Goal: Task Accomplishment & Management: Complete application form

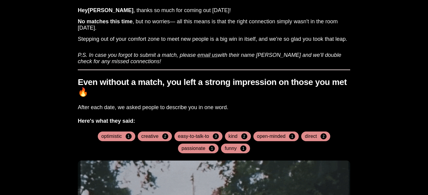
scroll to position [42, 0]
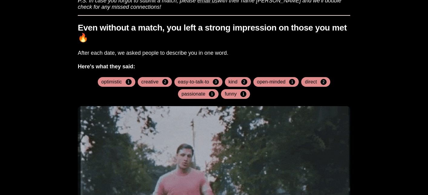
scroll to position [81, 0]
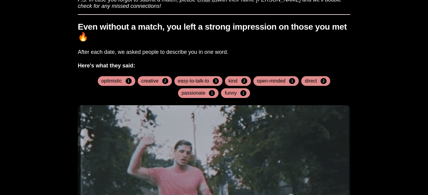
drag, startPoint x: 112, startPoint y: 30, endPoint x: 165, endPoint y: 30, distance: 52.4
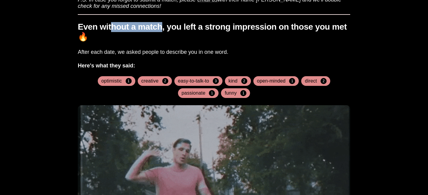
click at [165, 30] on h1 "Even without a match, you left a strong impression on those you met 🔥" at bounding box center [214, 32] width 273 height 20
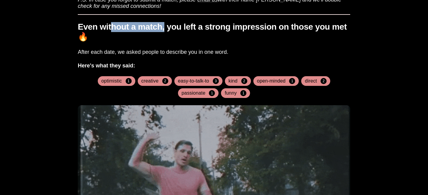
click at [165, 30] on h1 "Even without a match, you left a strong impression on those you met 🔥" at bounding box center [214, 32] width 273 height 20
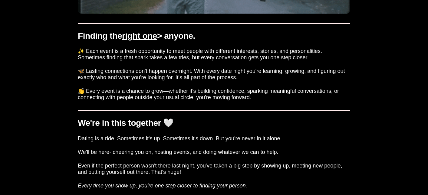
scroll to position [329, 0]
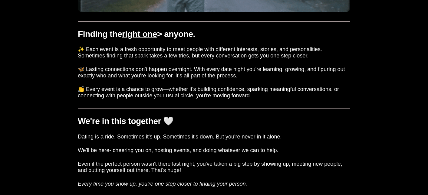
drag, startPoint x: 113, startPoint y: 53, endPoint x: 113, endPoint y: 70, distance: 17.6
click at [113, 68] on div "Finding the right one > anyone. ✨ Each event is a fresh opportunity to meet peo…" at bounding box center [214, 63] width 273 height 83
click at [113, 70] on h3 "🦋 Lasting connections don't happen overnight. With every date night you're lear…" at bounding box center [214, 72] width 273 height 13
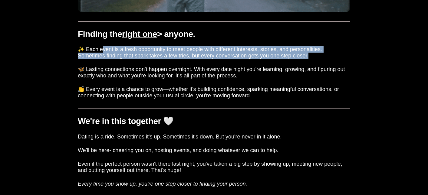
drag, startPoint x: 102, startPoint y: 49, endPoint x: 102, endPoint y: 60, distance: 10.6
click at [102, 60] on div "Finding the right one > anyone. ✨ Each event is a fresh opportunity to meet peo…" at bounding box center [214, 63] width 273 height 83
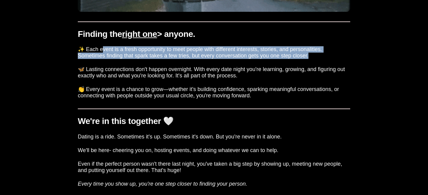
click at [102, 60] on div "Finding the right one > anyone. ✨ Each event is a fresh opportunity to meet peo…" at bounding box center [214, 63] width 273 height 83
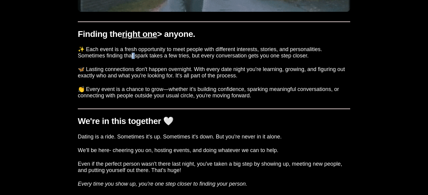
drag, startPoint x: 105, startPoint y: 58, endPoint x: 102, endPoint y: 55, distance: 4.2
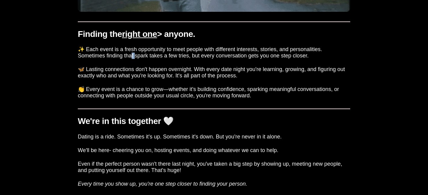
click at [102, 56] on h3 "✨ Each event is a fresh opportunity to meet people with different interests, st…" at bounding box center [214, 52] width 273 height 13
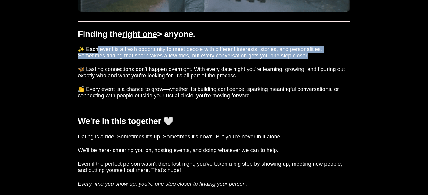
drag, startPoint x: 97, startPoint y: 52, endPoint x: 97, endPoint y: 61, distance: 8.5
click at [97, 61] on div "Finding the right one > anyone. ✨ Each event is a fresh opportunity to meet peo…" at bounding box center [214, 63] width 273 height 83
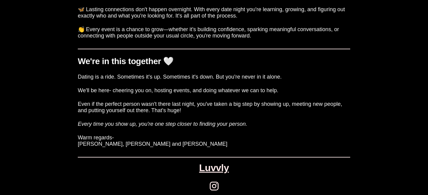
scroll to position [395, 0]
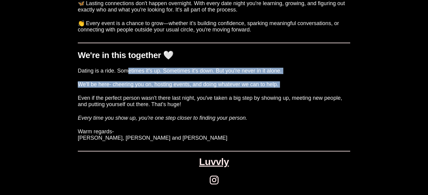
drag, startPoint x: 129, startPoint y: 72, endPoint x: 129, endPoint y: 97, distance: 24.8
click at [129, 97] on div "We're in this together 🤍 Dating is a ride. Sometimes it's up. Sometimes it's do…" at bounding box center [214, 92] width 273 height 99
click at [129, 97] on h3 "Even if the perfect person wasn't there last night, you've taken a big step by …" at bounding box center [214, 101] width 273 height 13
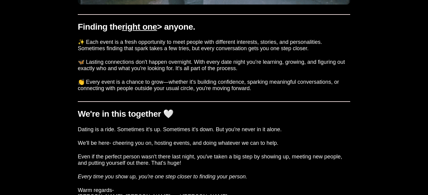
scroll to position [325, 0]
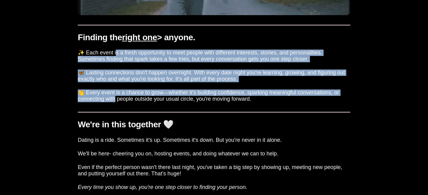
drag, startPoint x: 114, startPoint y: 55, endPoint x: 114, endPoint y: 99, distance: 43.9
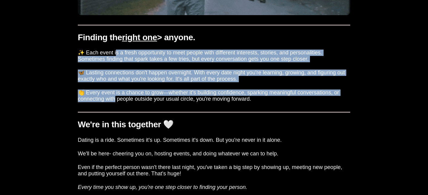
click at [114, 99] on div "Finding the right one > anyone. ✨ Each event is a fresh opportunity to meet peo…" at bounding box center [214, 66] width 273 height 83
click at [114, 99] on h3 "👏 Every event is a chance to grow—whether it's building confidence, sparking me…" at bounding box center [214, 96] width 273 height 13
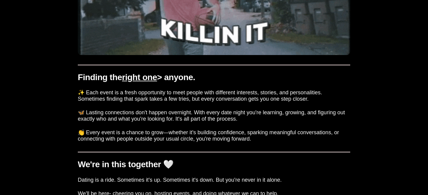
scroll to position [283, 0]
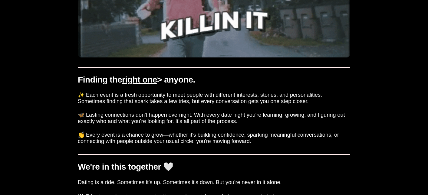
click at [47, 81] on div "Match Results Hey Rachel , thanks so much for coming out yesterday! No matches …" at bounding box center [213, 18] width 423 height 574
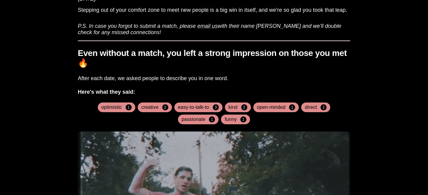
scroll to position [0, 0]
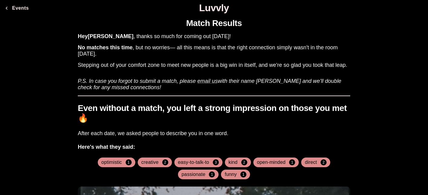
drag, startPoint x: 115, startPoint y: 41, endPoint x: 117, endPoint y: 80, distance: 38.5
click at [117, 80] on icon "P.S. In case you forgot to submit a match, please email us with their name asap…" at bounding box center [210, 84] width 264 height 12
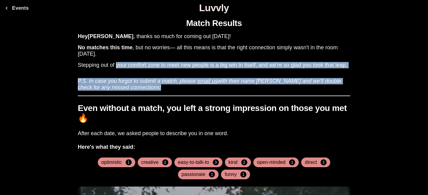
drag, startPoint x: 117, startPoint y: 95, endPoint x: 117, endPoint y: 64, distance: 30.6
click at [117, 64] on h3 "Stepping out of your comfort zone to meet new people is a big win in itself, an…" at bounding box center [214, 65] width 273 height 6
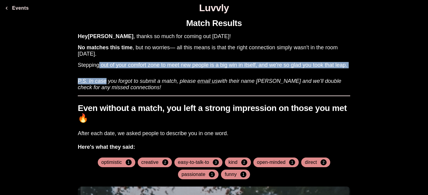
drag, startPoint x: 99, startPoint y: 65, endPoint x: 107, endPoint y: 81, distance: 17.9
click at [107, 81] on icon "P.S. In case you forgot to submit a match, please email us with their name asap…" at bounding box center [210, 84] width 264 height 12
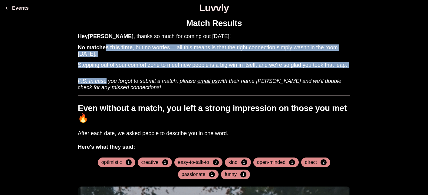
drag, startPoint x: 107, startPoint y: 81, endPoint x: 107, endPoint y: 49, distance: 31.8
click at [107, 49] on b "No matches this time" at bounding box center [105, 48] width 55 height 6
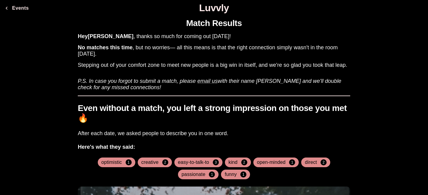
click at [131, 80] on icon "P.S. In case you forgot to submit a match, please email us with their name asap…" at bounding box center [210, 84] width 264 height 12
click at [22, 11] on button "Events" at bounding box center [16, 8] width 29 height 12
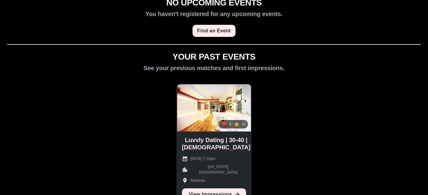
scroll to position [27, 0]
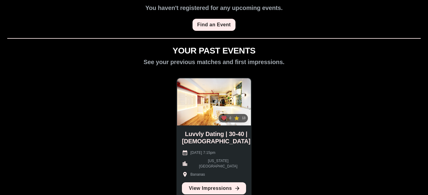
click at [237, 121] on icon at bounding box center [236, 118] width 5 height 5
click at [217, 189] on link "View Impressions" at bounding box center [214, 189] width 64 height 12
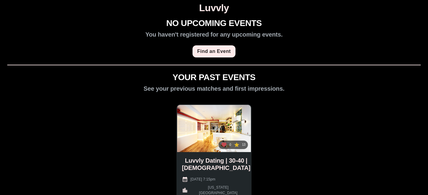
scroll to position [88, 0]
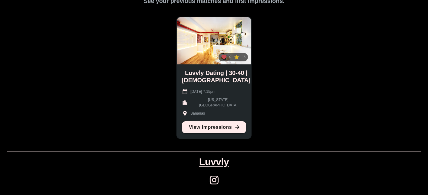
drag, startPoint x: 213, startPoint y: 88, endPoint x: 229, endPoint y: 100, distance: 19.8
click at [229, 100] on div "Luvvly Dating | 30-40 | Queer Women August 13th 2025 @ 7:15pm New York City Ban…" at bounding box center [214, 102] width 74 height 74
click at [229, 100] on div "August 13th 2025 @ 7:15pm New York City Bananas" at bounding box center [214, 103] width 64 height 28
click at [246, 61] on div "0 13" at bounding box center [233, 57] width 29 height 8
click at [223, 59] on icon at bounding box center [224, 57] width 5 height 5
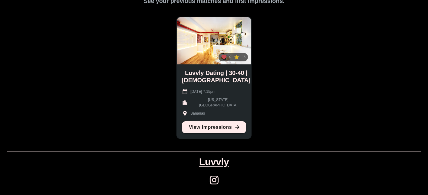
click at [263, 65] on div "NO UPCOMING EVENTS You haven't registered for any upcoming events. Find an Even…" at bounding box center [213, 62] width 423 height 262
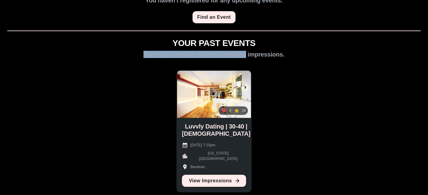
drag, startPoint x: 231, startPoint y: 51, endPoint x: 251, endPoint y: 56, distance: 20.2
click at [249, 56] on h2 "See your previous matches and first impressions." at bounding box center [214, 54] width 141 height 7
click at [251, 56] on h2 "See your previous matches and first impressions." at bounding box center [214, 54] width 141 height 7
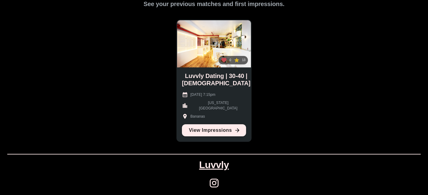
scroll to position [88, 0]
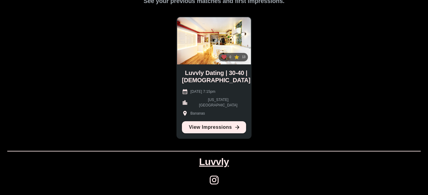
click at [213, 178] on icon at bounding box center [214, 180] width 9 height 9
click at [307, 124] on div "NO UPCOMING EVENTS You haven't registered for any upcoming events. Find an Even…" at bounding box center [213, 62] width 423 height 262
click at [220, 125] on link "View Impressions" at bounding box center [214, 127] width 64 height 12
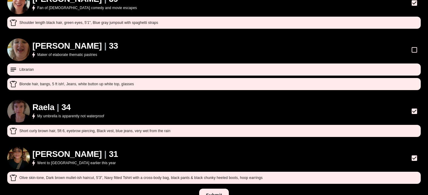
scroll to position [355, 0]
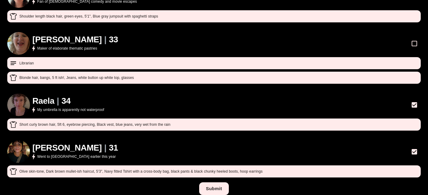
click at [48, 96] on h1 "Raela" at bounding box center [43, 101] width 22 height 10
click at [216, 183] on button "Submit" at bounding box center [213, 189] width 29 height 13
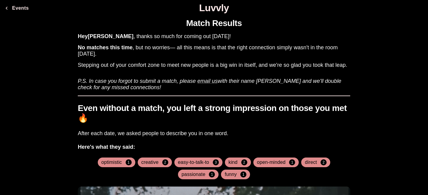
drag, startPoint x: 122, startPoint y: 57, endPoint x: 122, endPoint y: 76, distance: 18.8
click at [122, 76] on h3 "P.S. In case you forgot to submit a match, please email us with their name asap…" at bounding box center [214, 82] width 273 height 18
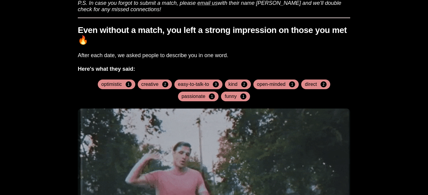
scroll to position [108, 0]
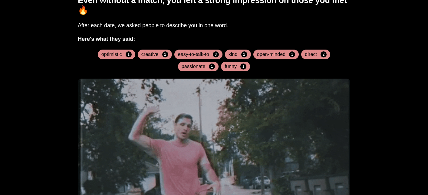
click at [58, 93] on div "Match Results Hey [PERSON_NAME] , thanks so much for coming out [DATE]! No matc…" at bounding box center [213, 192] width 423 height 574
click at [55, 88] on div "Match Results Hey Rachel , thanks so much for coming out yesterday! No matches …" at bounding box center [213, 192] width 423 height 574
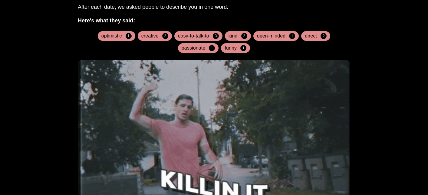
scroll to position [128, 0]
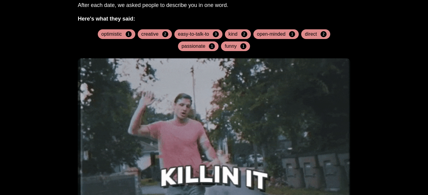
click at [55, 88] on div "Match Results Hey Rachel , thanks so much for coming out yesterday! No matches …" at bounding box center [213, 172] width 423 height 574
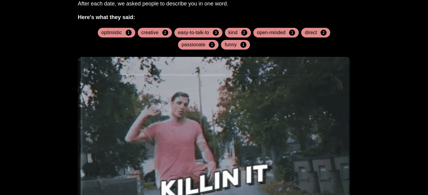
click at [55, 88] on div "Match Results Hey Rachel , thanks so much for coming out yesterday! No matches …" at bounding box center [213, 171] width 423 height 574
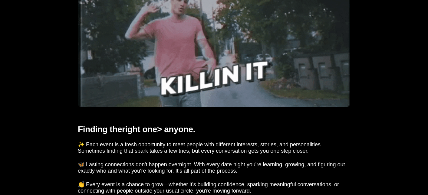
click at [55, 98] on div "Match Results Hey Rachel , thanks so much for coming out yesterday! No matches …" at bounding box center [213, 67] width 423 height 574
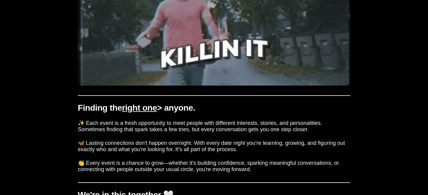
scroll to position [263, 0]
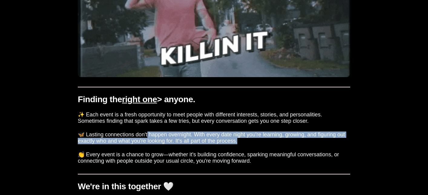
drag, startPoint x: 145, startPoint y: 136, endPoint x: 145, endPoint y: 149, distance: 12.7
click at [145, 149] on div "Finding the right one > anyone. ✨ Each event is a fresh opportunity to meet peo…" at bounding box center [214, 128] width 273 height 83
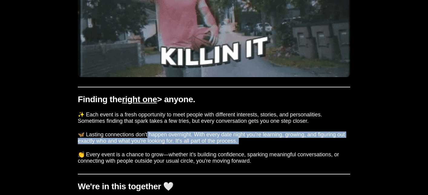
click at [145, 149] on div "Finding the right one > anyone. ✨ Each event is a fresh opportunity to meet peo…" at bounding box center [214, 128] width 273 height 83
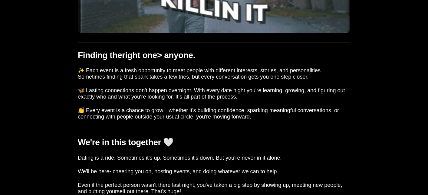
scroll to position [311, 0]
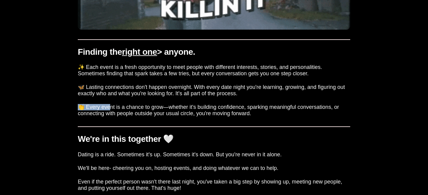
drag, startPoint x: 110, startPoint y: 99, endPoint x: 110, endPoint y: 116, distance: 17.0
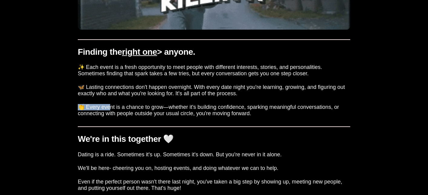
click at [110, 113] on div "Finding the right one > anyone. ✨ Each event is a fresh opportunity to meet peo…" at bounding box center [214, 80] width 273 height 83
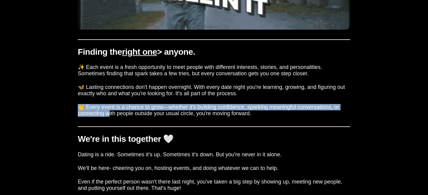
click at [110, 116] on h3 "👏 Every event is a chance to grow—whether it's building confidence, sparking me…" at bounding box center [214, 110] width 273 height 13
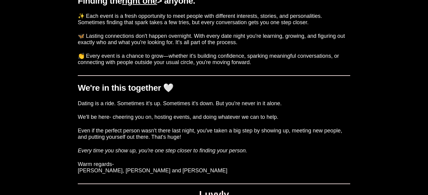
scroll to position [369, 0]
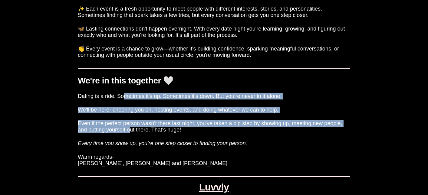
drag, startPoint x: 125, startPoint y: 94, endPoint x: 131, endPoint y: 131, distance: 38.0
click at [131, 131] on div "We're in this together 🤍 Dating is a ride. Sometimes it's up. Sometimes it's do…" at bounding box center [214, 117] width 273 height 99
click at [131, 131] on h3 "Even if the perfect person wasn't there last night, you've taken a big step by …" at bounding box center [214, 127] width 273 height 13
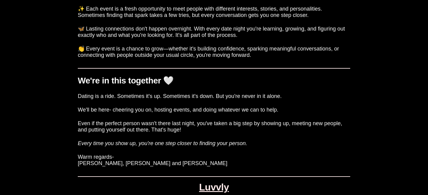
scroll to position [395, 0]
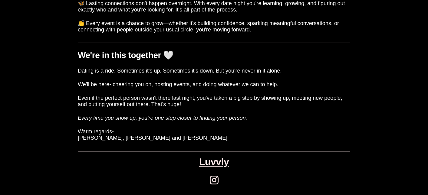
click at [216, 157] on link "Luvvly" at bounding box center [214, 162] width 30 height 11
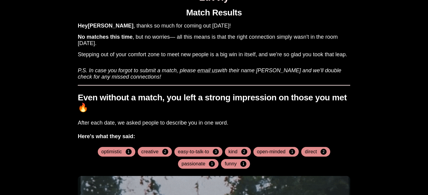
scroll to position [0, 0]
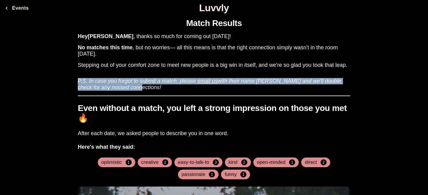
drag, startPoint x: 238, startPoint y: 72, endPoint x: 235, endPoint y: 88, distance: 16.2
click at [235, 88] on h3 "P.S. In case you forgot to submit a match, please email us with their name asap…" at bounding box center [214, 82] width 273 height 18
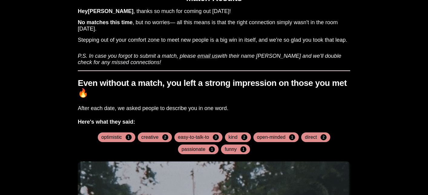
scroll to position [39, 0]
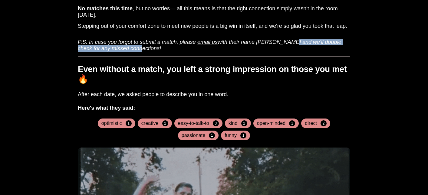
drag, startPoint x: 289, startPoint y: 45, endPoint x: 289, endPoint y: 57, distance: 12.4
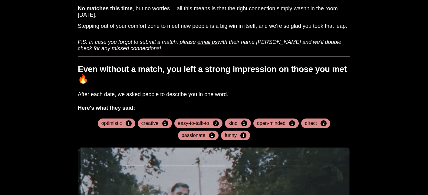
click at [289, 57] on hr at bounding box center [214, 57] width 273 height 1
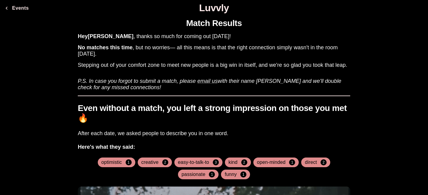
scroll to position [95, 0]
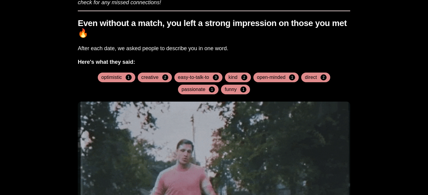
scroll to position [82, 0]
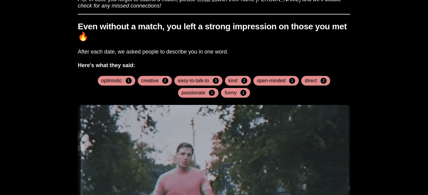
click at [193, 78] on div "easy-to-talk-to 3" at bounding box center [198, 81] width 48 height 10
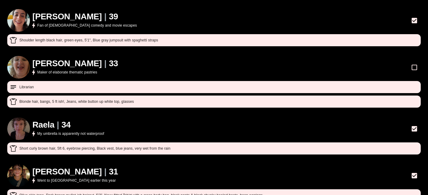
scroll to position [355, 0]
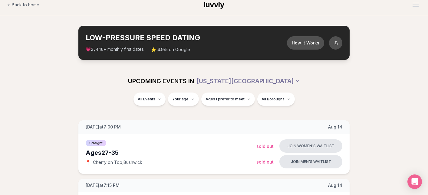
scroll to position [8, 0]
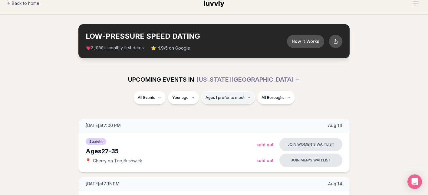
click at [215, 99] on span "Ages I prefer to meet" at bounding box center [225, 97] width 39 height 5
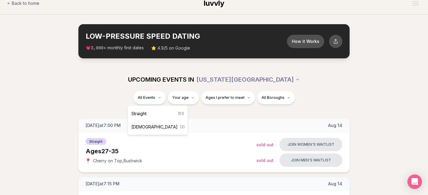
click at [142, 128] on span "[DEMOGRAPHIC_DATA]" at bounding box center [154, 127] width 46 height 6
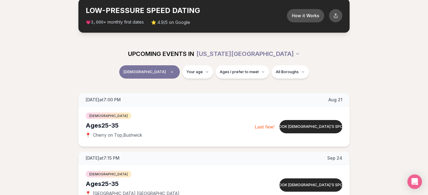
scroll to position [59, 0]
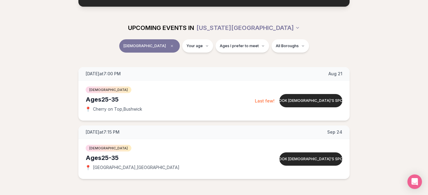
click at [62, 138] on div "[DATE] at 7:00 PM [DATE] Ages [DEMOGRAPHIC_DATA] [DEMOGRAPHIC_DATA] 📍 Cherry on…" at bounding box center [214, 123] width 409 height 112
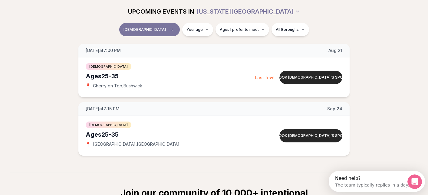
scroll to position [0, 0]
click at [62, 138] on div "[DATE] at 7:00 PM [DATE] Ages [DEMOGRAPHIC_DATA] [DEMOGRAPHIC_DATA] 📍 Cherry on…" at bounding box center [214, 100] width 409 height 112
click at [62, 134] on div "[DATE] at 7:00 PM [DATE] Ages [DEMOGRAPHIC_DATA] [DEMOGRAPHIC_DATA] 📍 Cherry on…" at bounding box center [214, 100] width 409 height 112
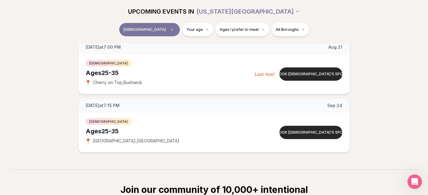
scroll to position [88, 0]
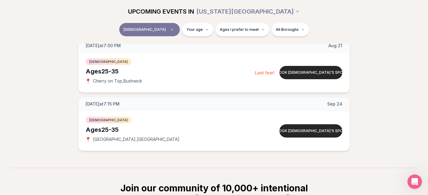
click at [62, 134] on div "[DATE] at 7:00 PM [DATE] Ages [DEMOGRAPHIC_DATA] [DEMOGRAPHIC_DATA] 📍 Cherry on…" at bounding box center [214, 95] width 409 height 112
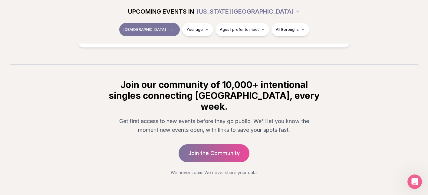
click at [48, 144] on section "Join our community of 10,000+ intentional singles connecting [GEOGRAPHIC_DATA],…" at bounding box center [214, 120] width 428 height 111
